Goal: Find specific page/section: Find specific page/section

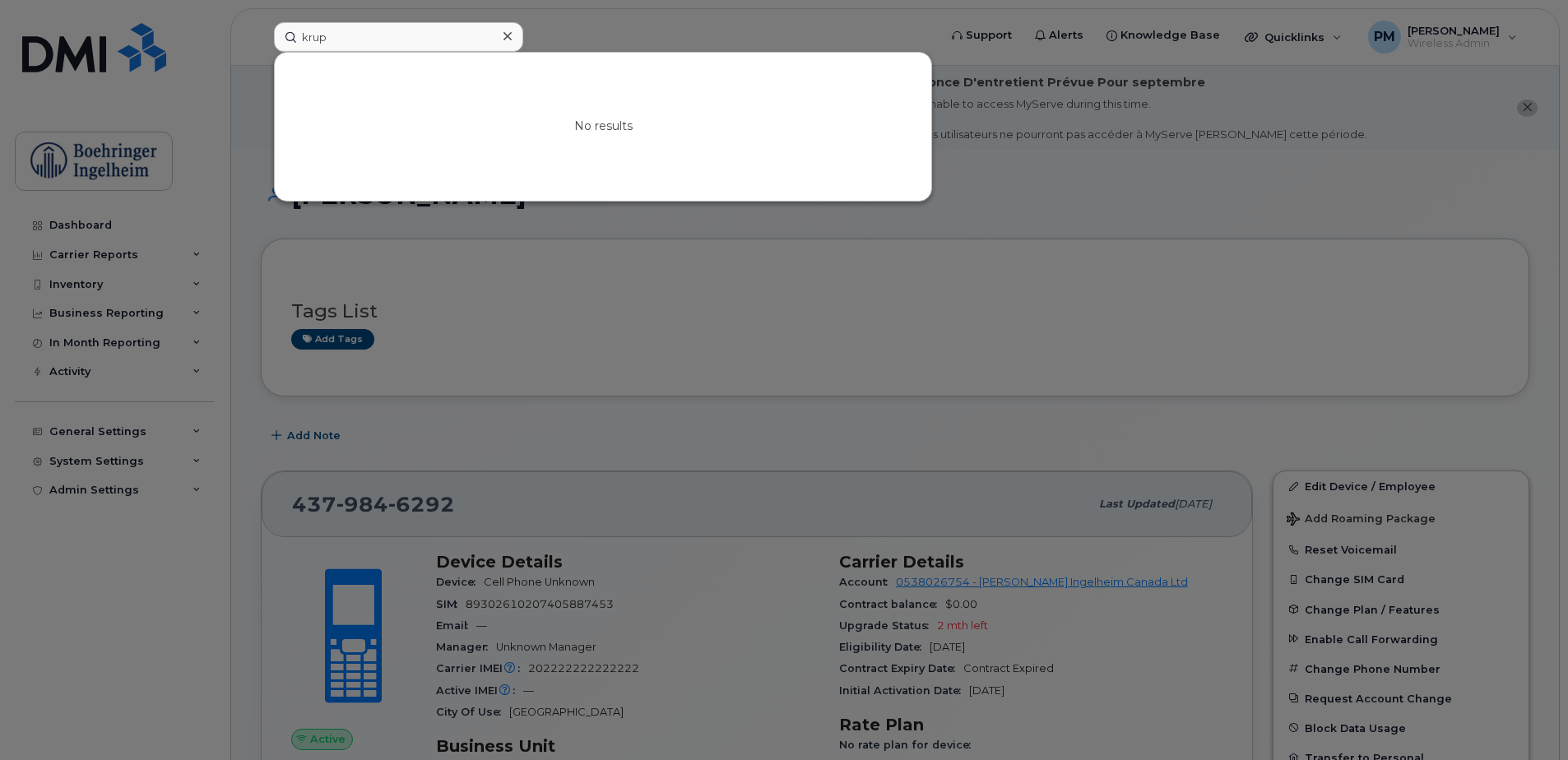
click at [499, 35] on div at bounding box center [507, 36] width 24 height 24
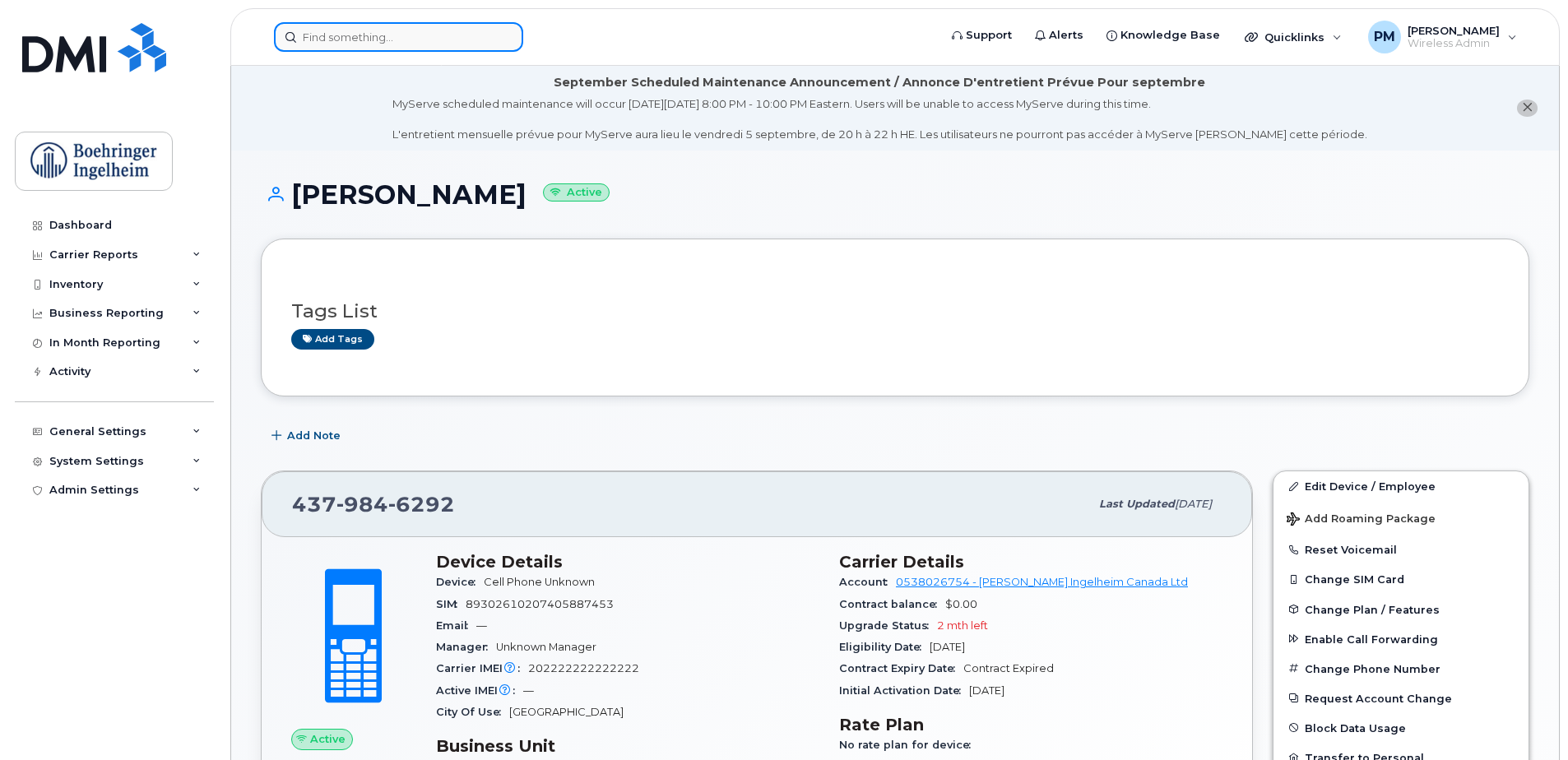
click at [438, 46] on input at bounding box center [398, 37] width 250 height 30
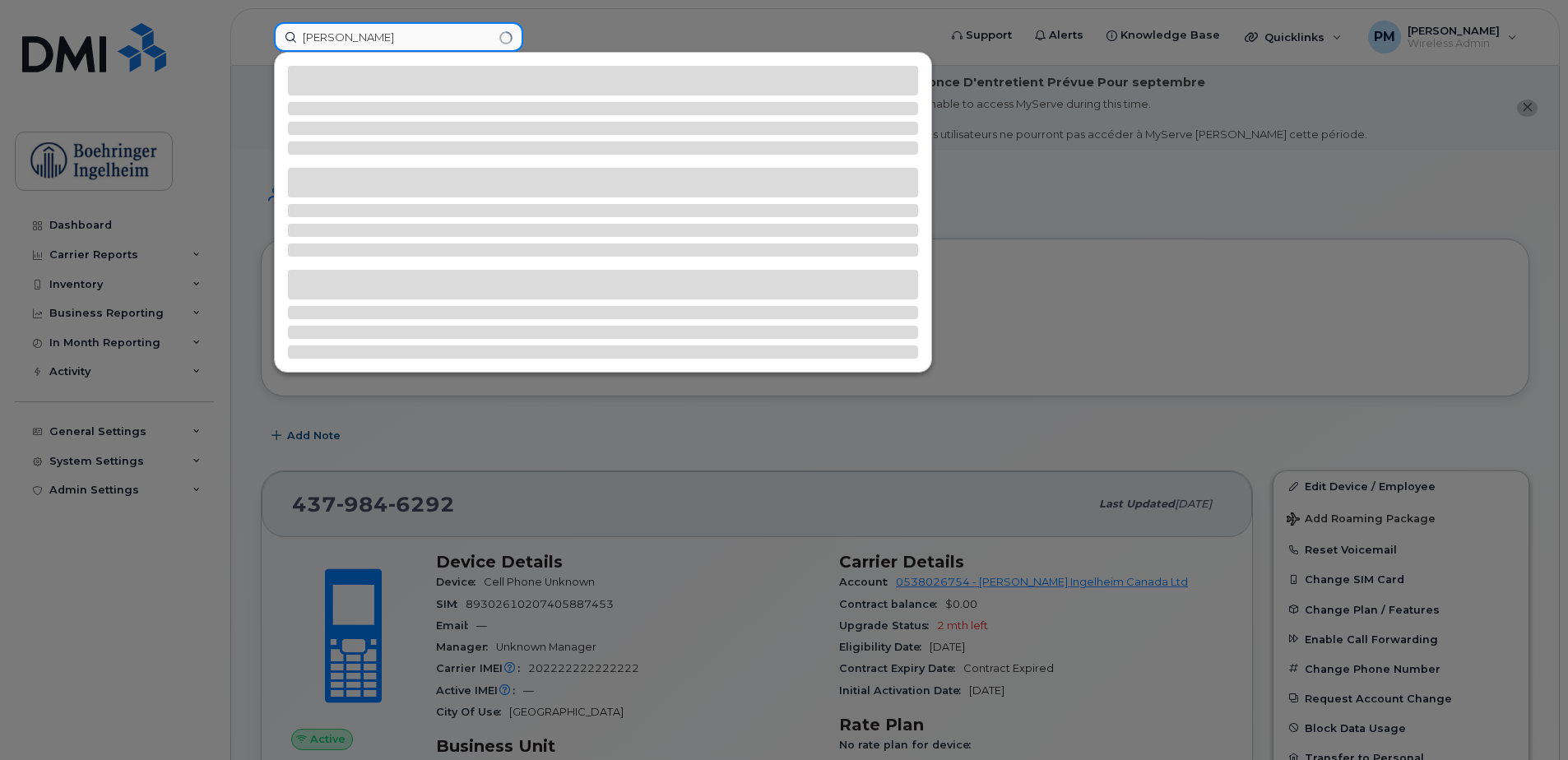
type input "[PERSON_NAME]"
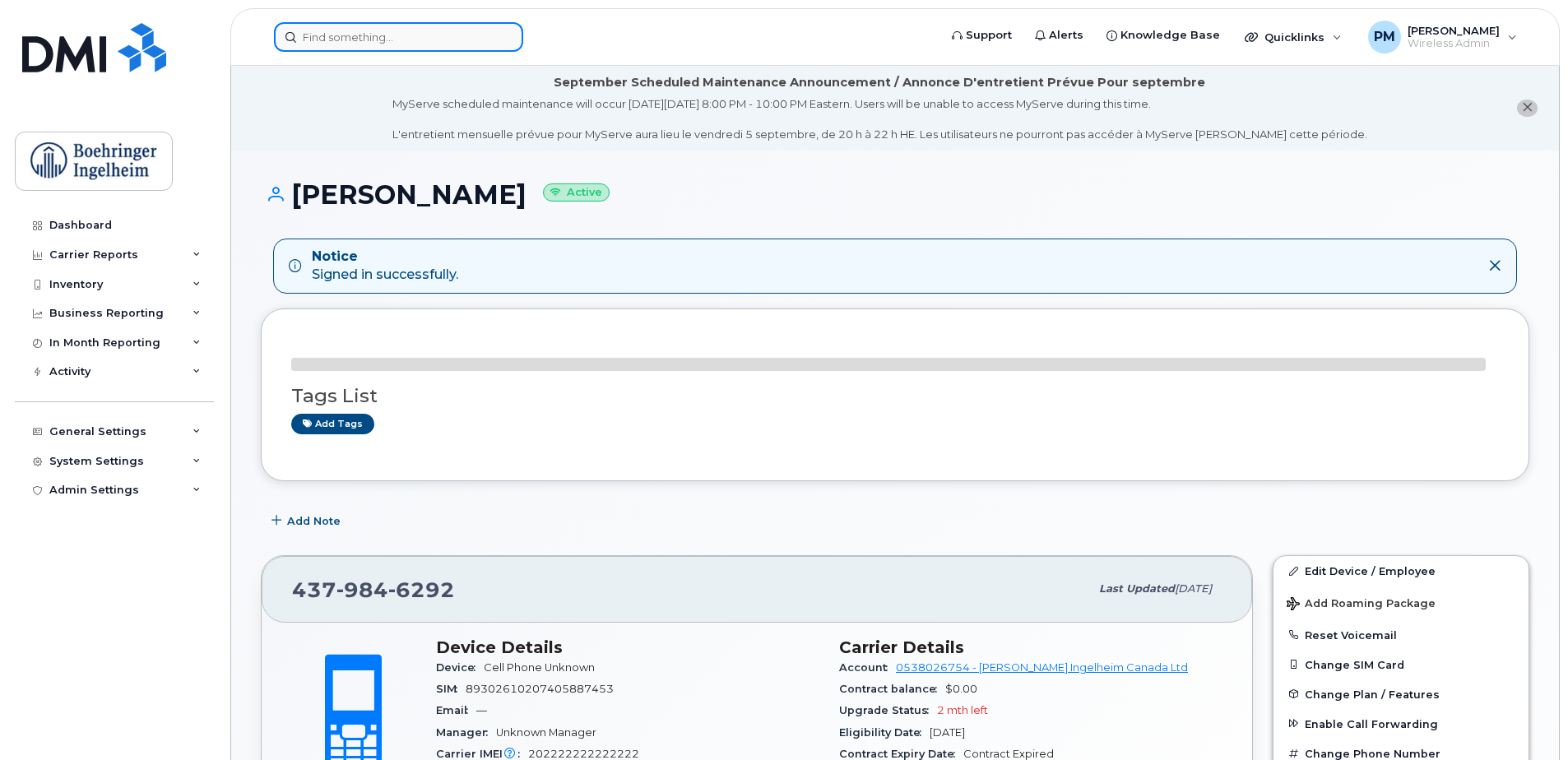
click at [350, 45] on input at bounding box center [398, 37] width 250 height 30
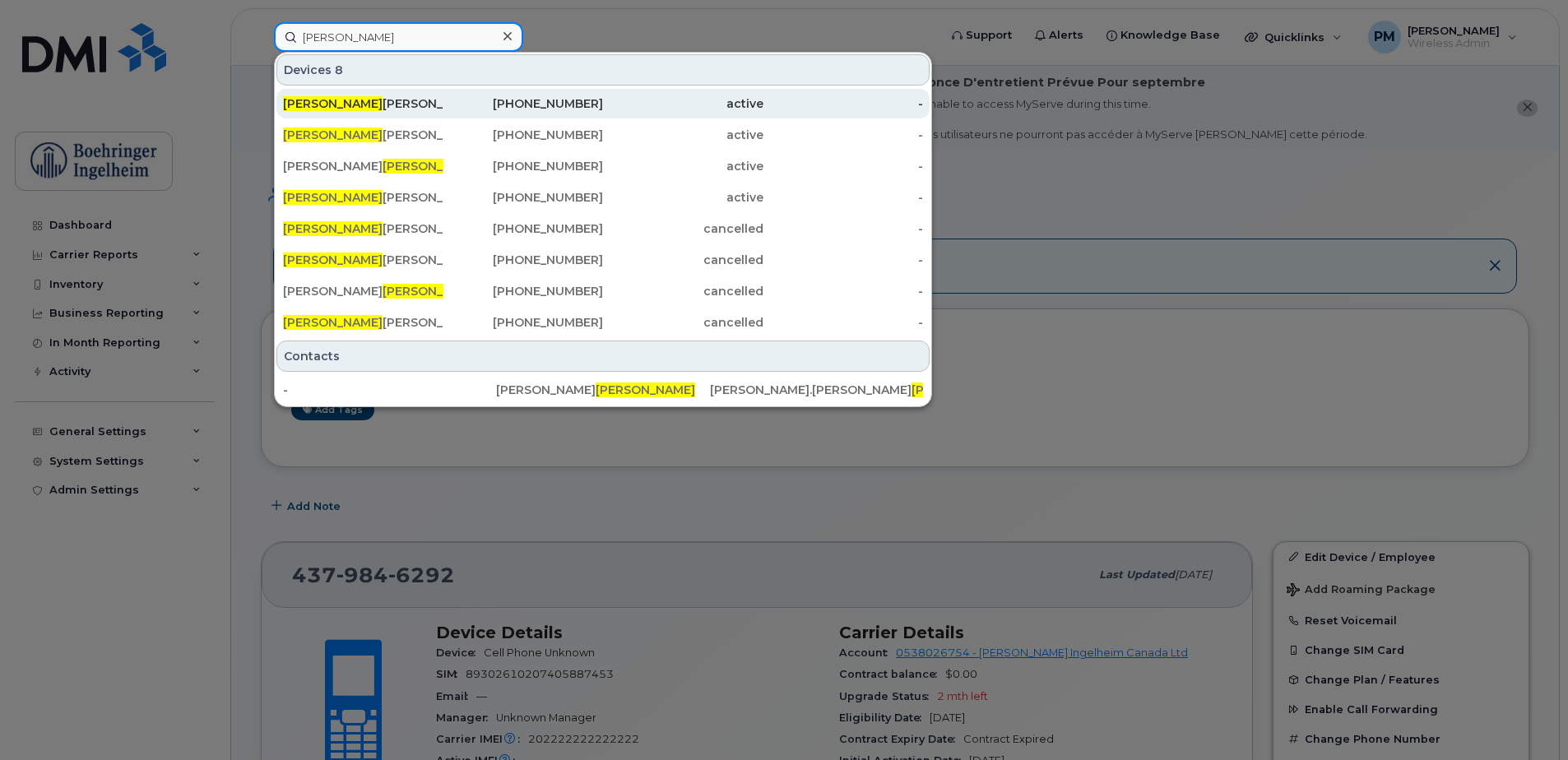
type input "[PERSON_NAME]"
click at [516, 102] on div "306-241-3833" at bounding box center [523, 103] width 160 height 17
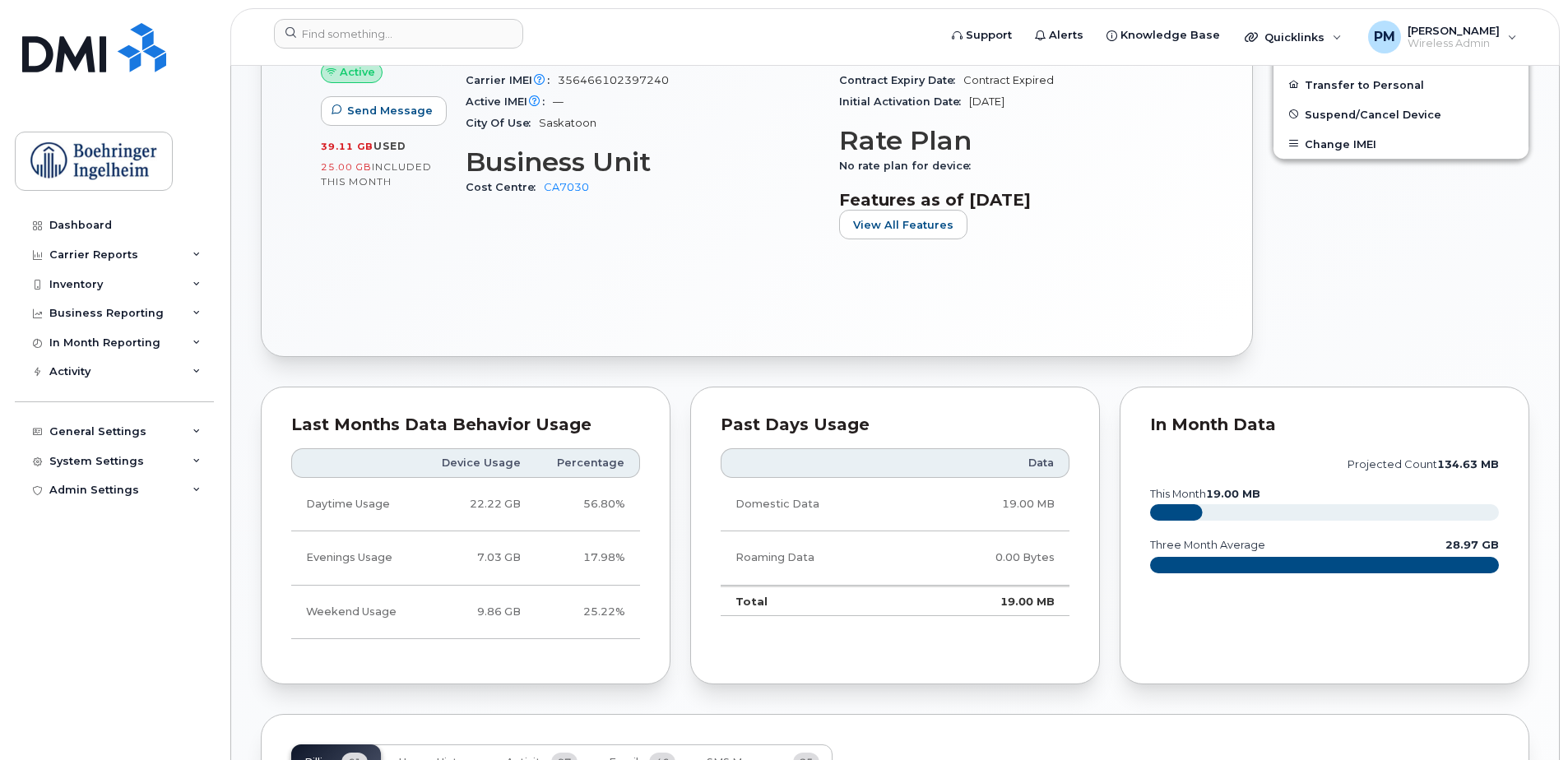
scroll to position [823, 0]
